Goal: Task Accomplishment & Management: Use online tool/utility

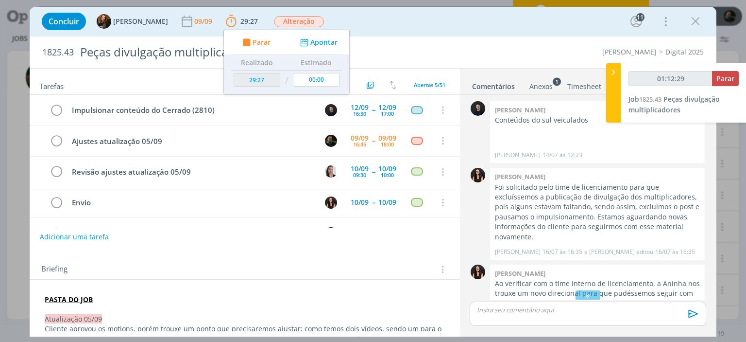
scroll to position [840, 0]
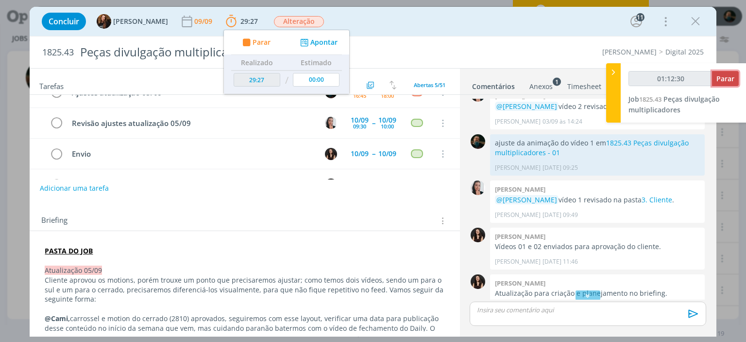
type input "01:12:31"
click at [721, 78] on span "Parar" at bounding box center [726, 78] width 18 height 9
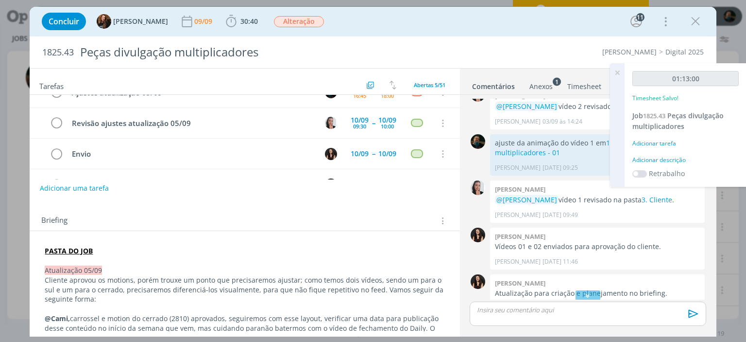
click at [669, 161] on div "Adicionar descrição" at bounding box center [686, 160] width 106 height 9
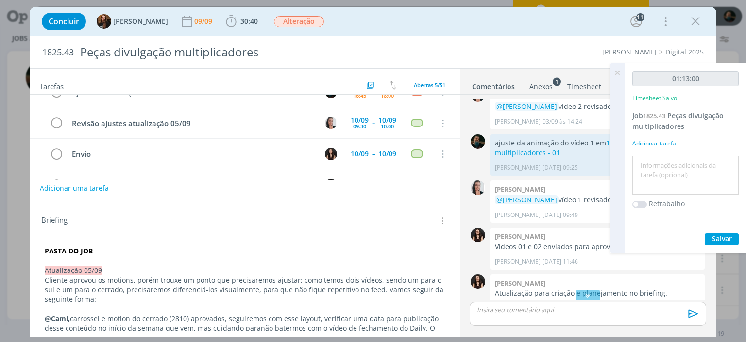
click at [668, 171] on textarea at bounding box center [686, 175] width 102 height 35
type textarea "]"
type textarea "ajustes do cliente"
click at [724, 240] on span "Salvar" at bounding box center [722, 238] width 20 height 9
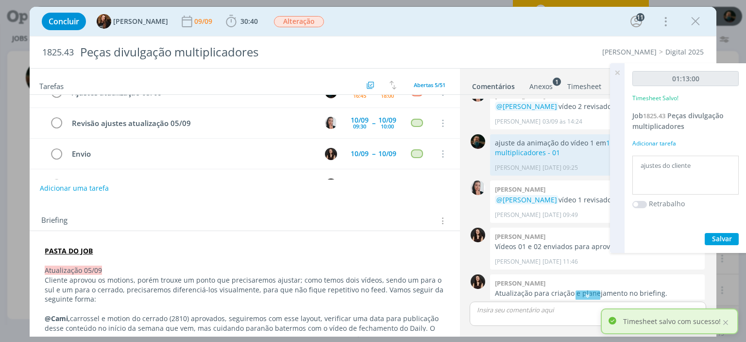
click at [618, 72] on icon at bounding box center [617, 72] width 17 height 19
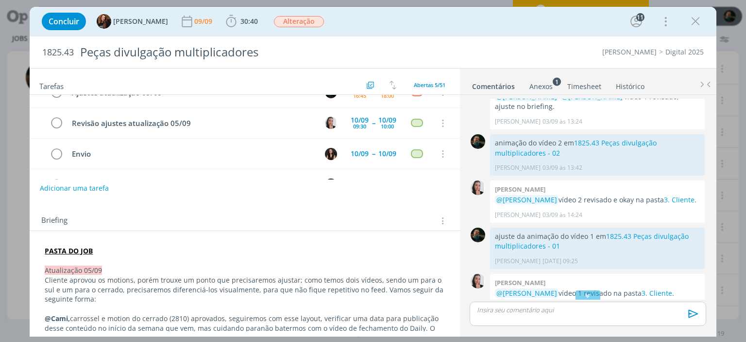
scroll to position [698, 0]
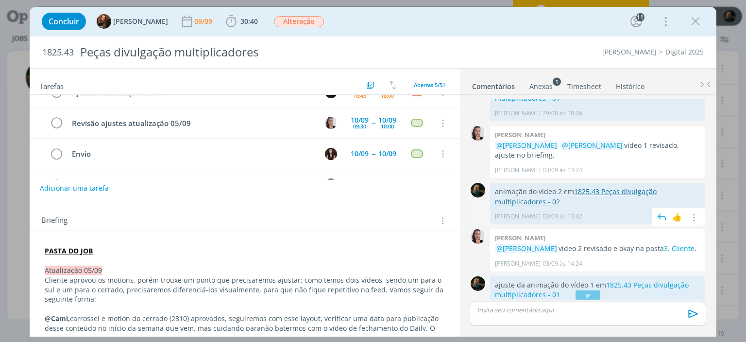
click at [588, 187] on link "1825.43 Peças divulgação multiplicadores - 02" at bounding box center [576, 196] width 162 height 19
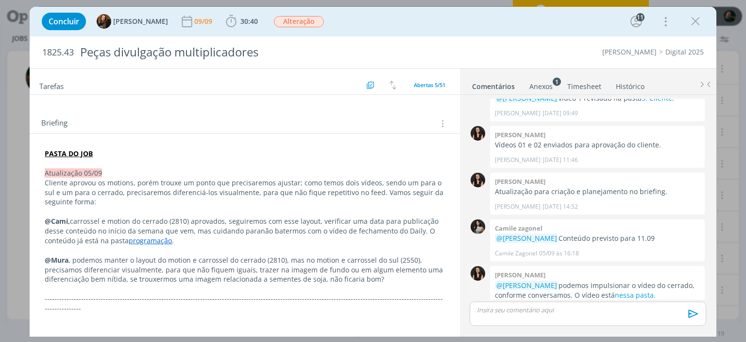
scroll to position [941, 0]
click at [539, 311] on p "dialog" at bounding box center [588, 309] width 221 height 9
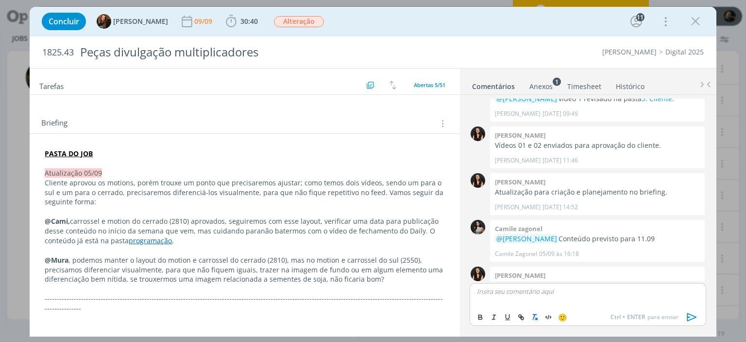
scroll to position [960, 0]
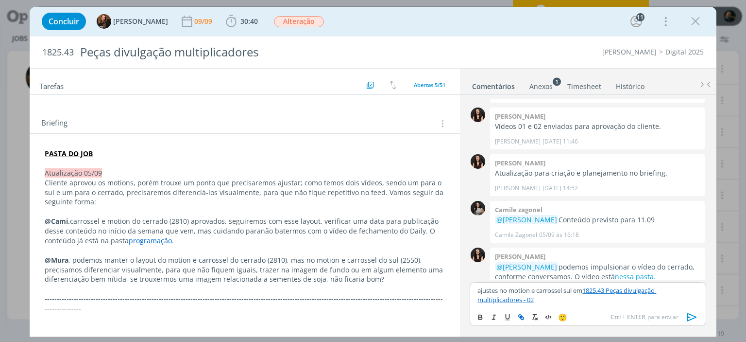
click at [696, 316] on icon "dialog" at bounding box center [692, 317] width 10 height 8
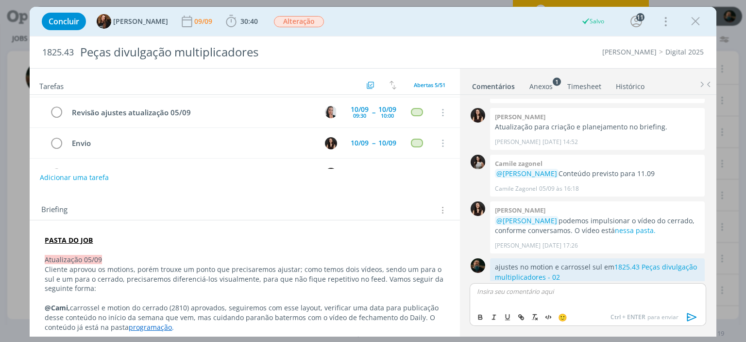
scroll to position [0, 0]
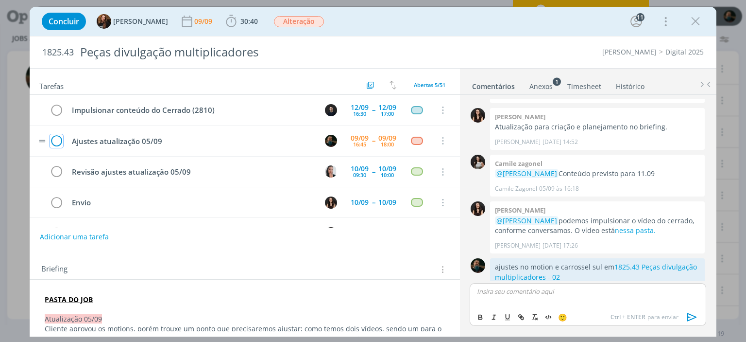
click at [55, 140] on icon "dialog" at bounding box center [57, 141] width 14 height 15
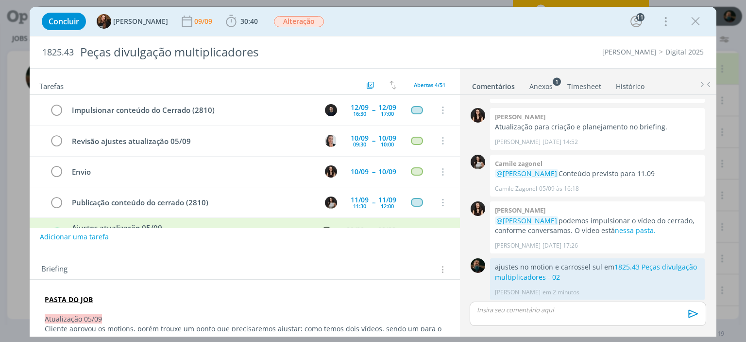
scroll to position [987, 0]
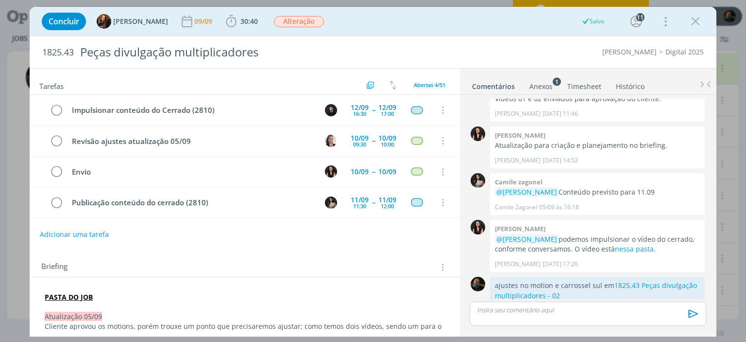
click at [698, 24] on icon "dialog" at bounding box center [696, 21] width 15 height 15
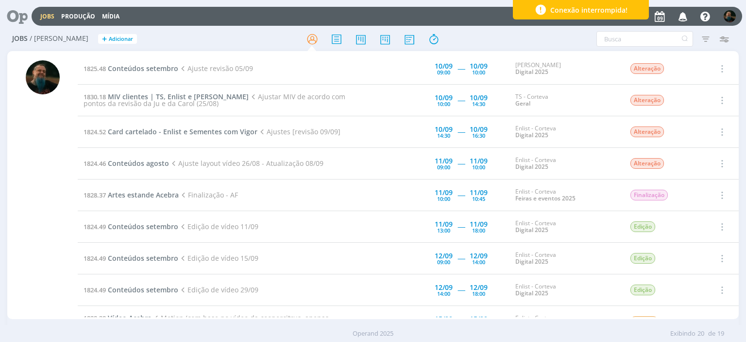
click at [637, 5] on div "Conexão interrompida!" at bounding box center [581, 9] width 136 height 19
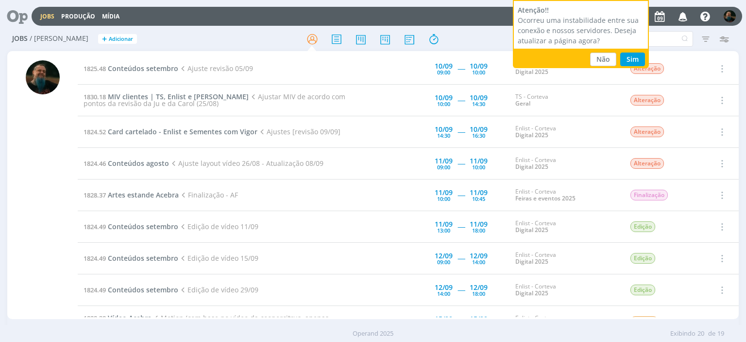
click at [625, 56] on button "Sim" at bounding box center [633, 59] width 25 height 14
